Goal: Task Accomplishment & Management: Use online tool/utility

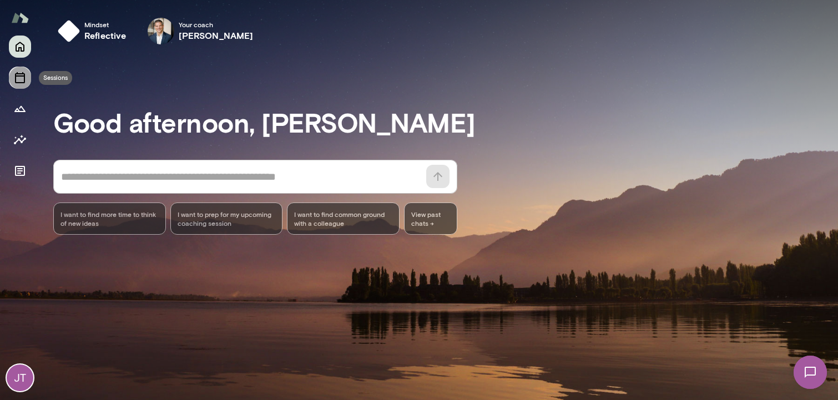
click at [15, 72] on icon "Sessions" at bounding box center [19, 77] width 13 height 13
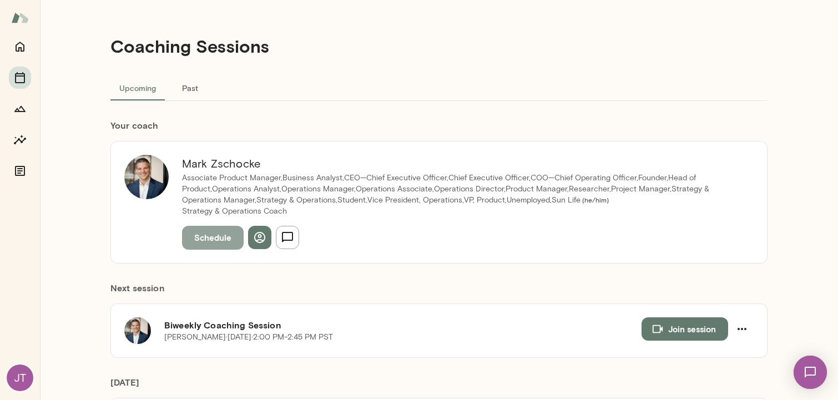
click at [210, 236] on button "Schedule" at bounding box center [213, 237] width 62 height 23
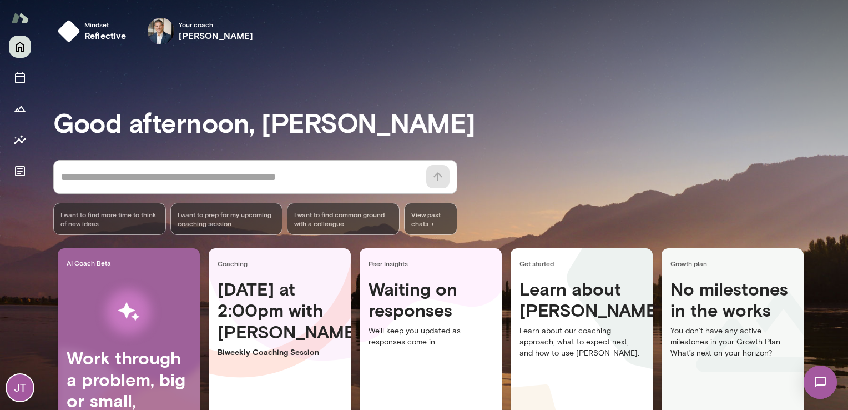
scroll to position [90, 0]
